Goal: Understand process/instructions: Learn about a topic

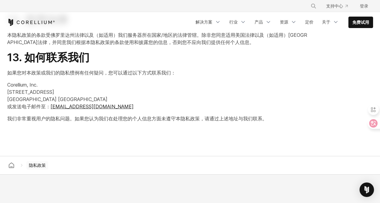
scroll to position [1296, 0]
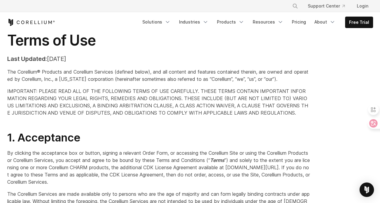
click at [183, 58] on p "Last Updated: [DATE]" at bounding box center [158, 58] width 303 height 9
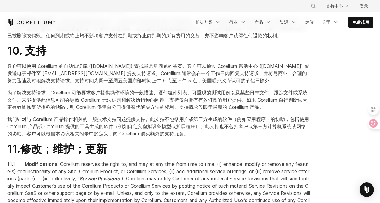
scroll to position [1762, 0]
